Goal: Task Accomplishment & Management: Manage account settings

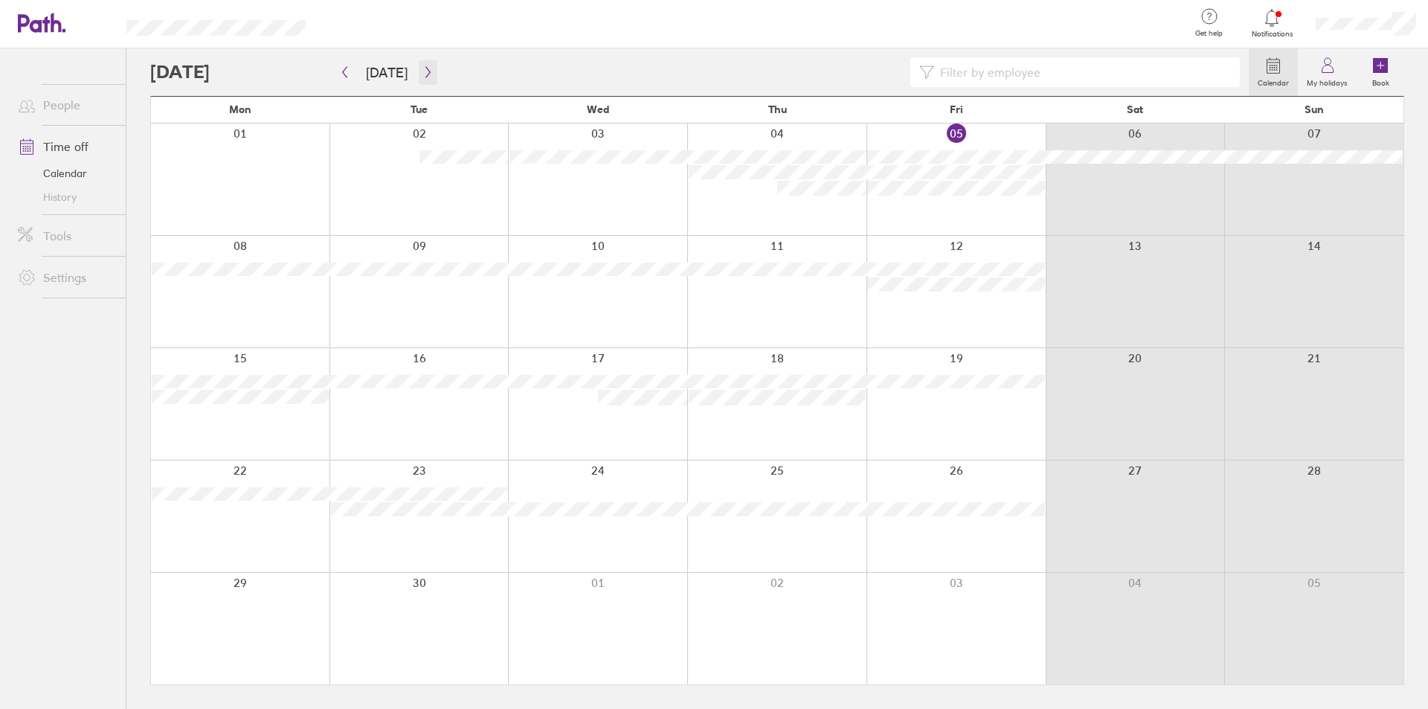
click at [419, 71] on button "button" at bounding box center [428, 72] width 19 height 25
click at [419, 70] on button "button" at bounding box center [428, 72] width 19 height 25
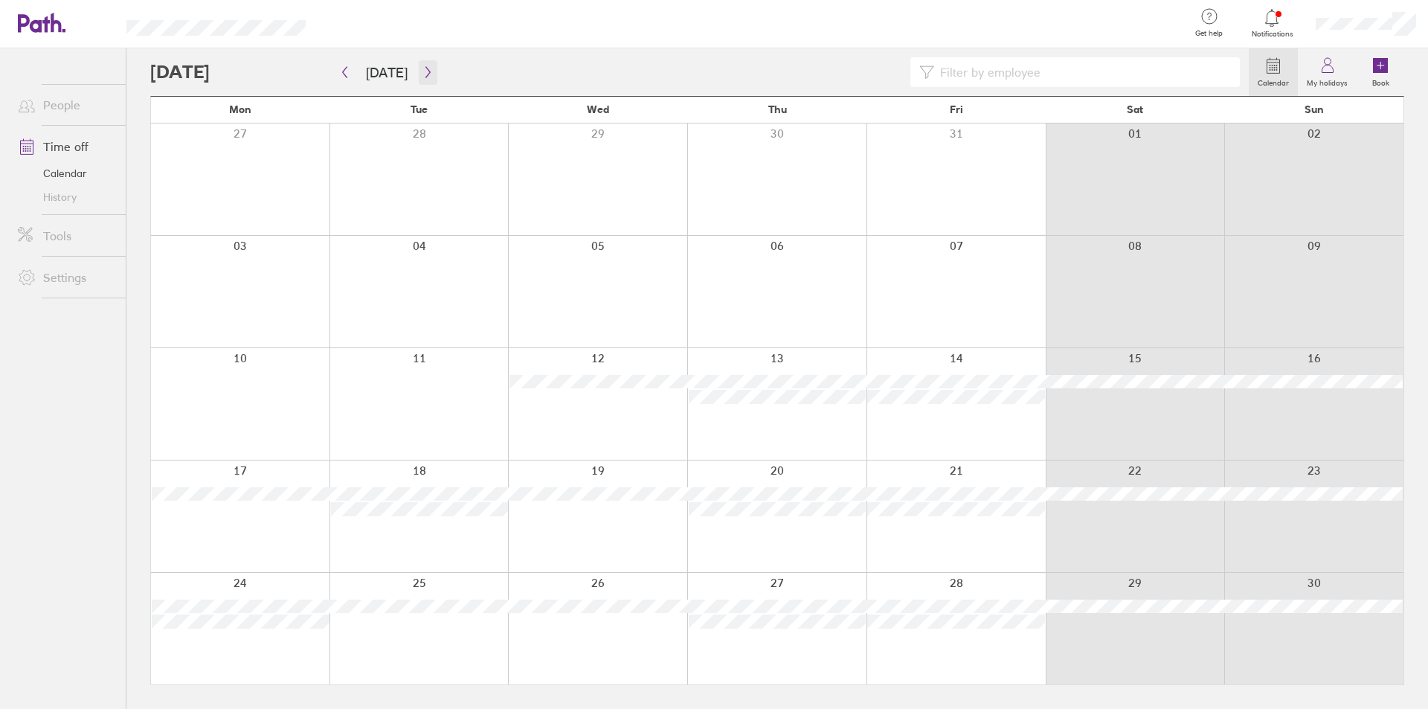
click at [425, 77] on icon "button" at bounding box center [427, 72] width 4 height 11
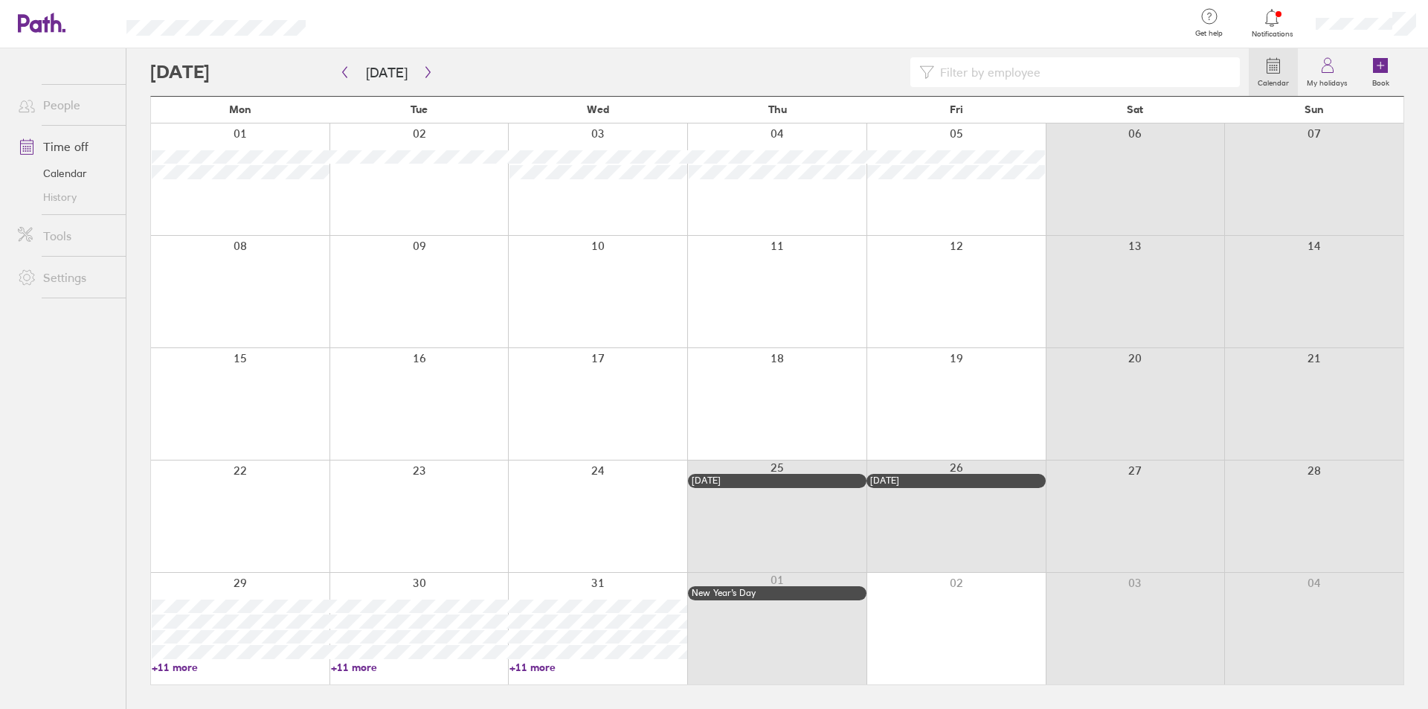
click at [35, 30] on icon at bounding box center [34, 23] width 32 height 18
